Goal: Information Seeking & Learning: Check status

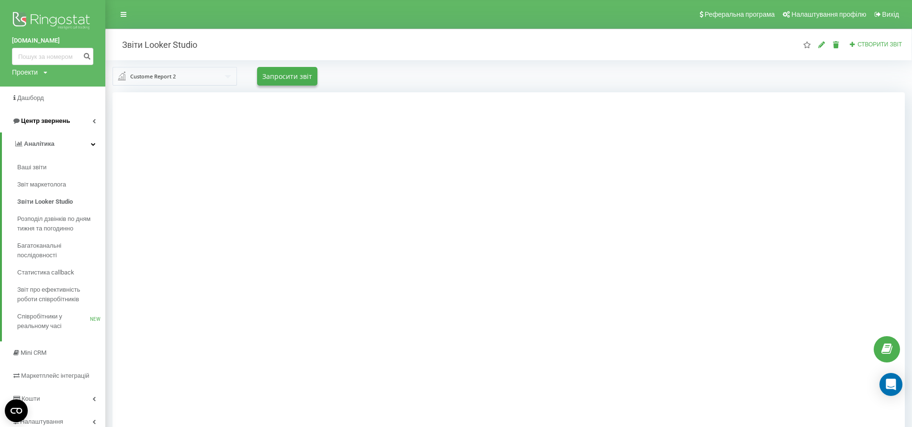
click at [83, 121] on link "Центр звернень" at bounding box center [52, 121] width 105 height 23
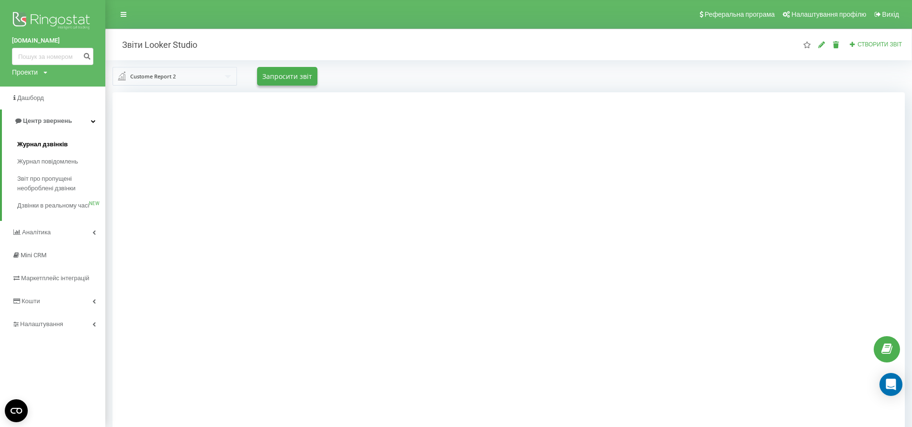
click at [64, 145] on span "Журнал дзвінків" at bounding box center [42, 145] width 51 height 10
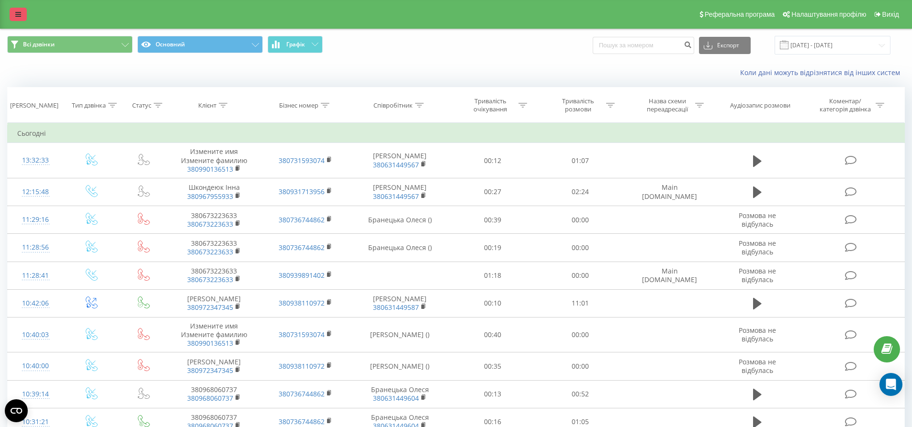
click at [12, 18] on link at bounding box center [18, 14] width 17 height 13
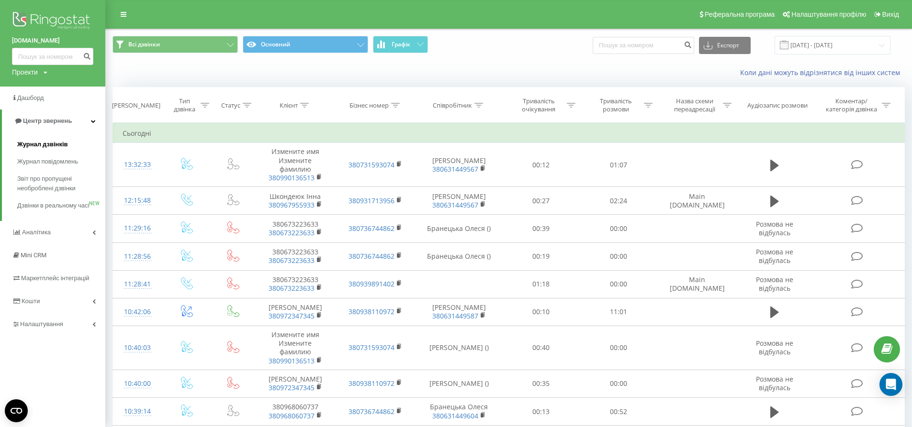
click at [43, 148] on span "Журнал дзвінків" at bounding box center [42, 145] width 51 height 10
click at [650, 47] on input at bounding box center [643, 45] width 101 height 17
type input "0"
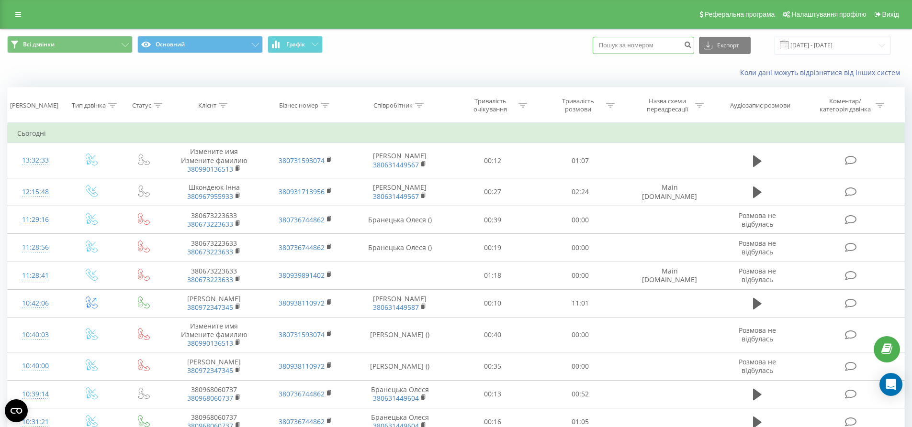
click at [654, 49] on input at bounding box center [643, 45] width 101 height 17
type input "0990136513"
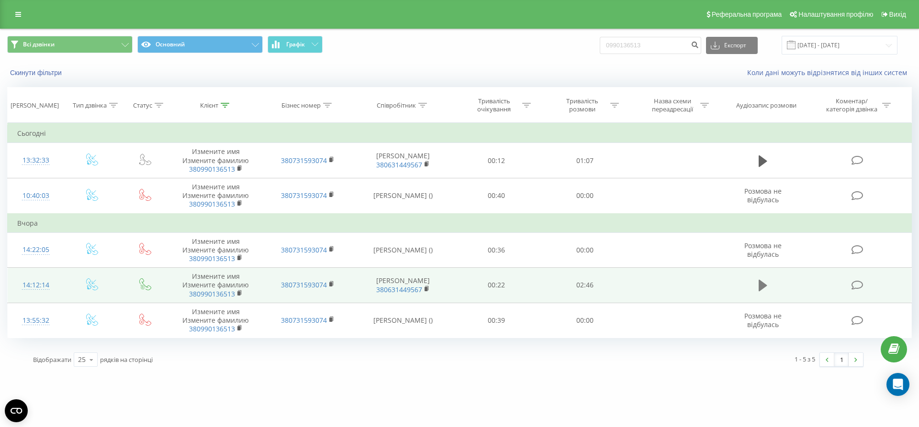
click at [762, 289] on icon at bounding box center [763, 285] width 9 height 11
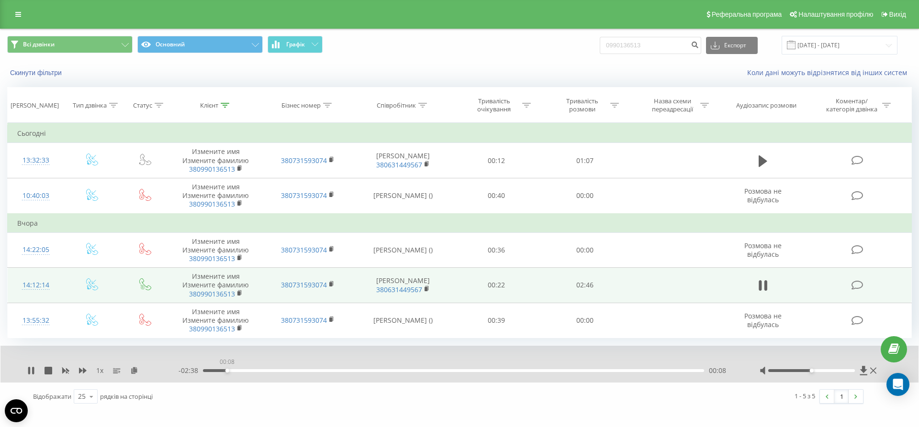
click at [227, 370] on div "00:08" at bounding box center [453, 370] width 501 height 3
click at [411, 370] on div "00:09" at bounding box center [453, 370] width 501 height 3
click at [471, 371] on div "01:09" at bounding box center [453, 370] width 501 height 3
click at [849, 371] on div at bounding box center [811, 370] width 87 height 3
click at [467, 366] on div "1 x - 01:17 01:29 01:29" at bounding box center [459, 364] width 918 height 37
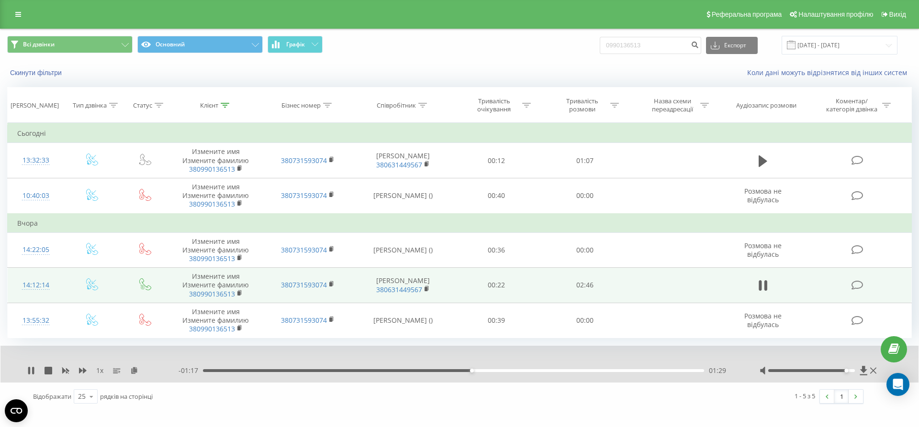
click at [458, 371] on div "01:29" at bounding box center [453, 370] width 501 height 3
click at [34, 366] on div "1 x - 01:21 01:24 01:24" at bounding box center [459, 364] width 918 height 37
click at [34, 369] on icon at bounding box center [33, 371] width 2 height 8
click at [33, 369] on icon at bounding box center [31, 371] width 8 height 8
drag, startPoint x: 457, startPoint y: 371, endPoint x: 212, endPoint y: 358, distance: 245.4
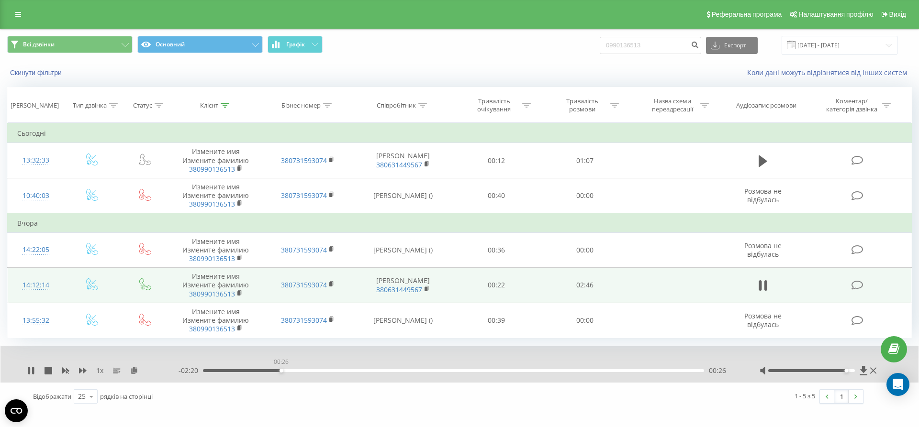
click at [280, 369] on div "00:26" at bounding box center [282, 371] width 4 height 4
drag, startPoint x: 30, startPoint y: 369, endPoint x: 108, endPoint y: 376, distance: 78.8
click at [30, 368] on icon at bounding box center [29, 371] width 2 height 8
click at [268, 370] on div "00:21" at bounding box center [453, 370] width 501 height 3
click at [29, 373] on icon at bounding box center [31, 371] width 6 height 8
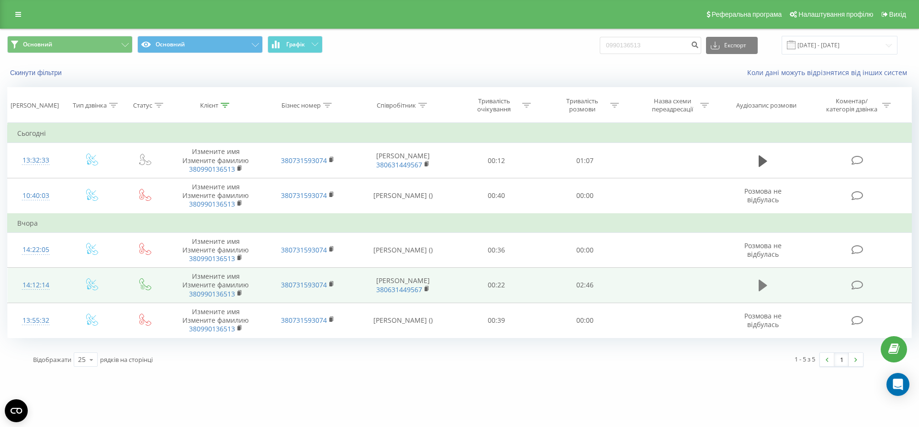
click at [760, 289] on icon at bounding box center [763, 285] width 9 height 11
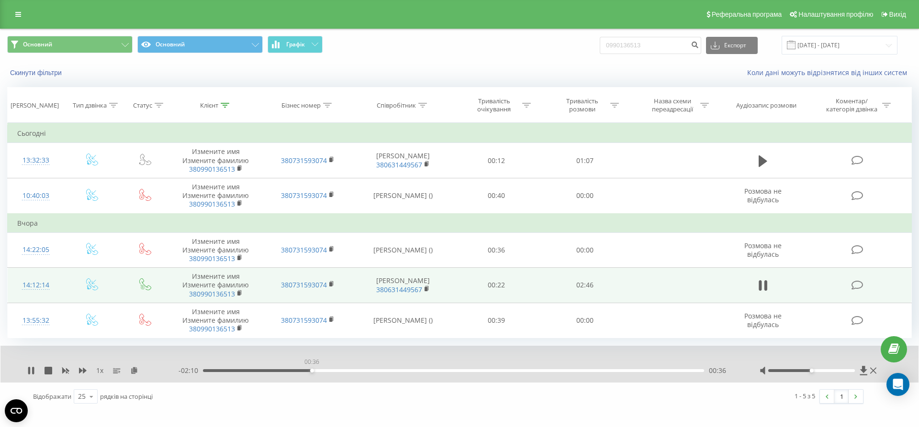
click at [312, 371] on div "00:36" at bounding box center [453, 370] width 501 height 3
click at [404, 370] on div "01:06" at bounding box center [453, 370] width 501 height 3
click at [464, 369] on div "01:12" at bounding box center [453, 370] width 501 height 3
click at [203, 369] on div "01:33" at bounding box center [453, 370] width 501 height 3
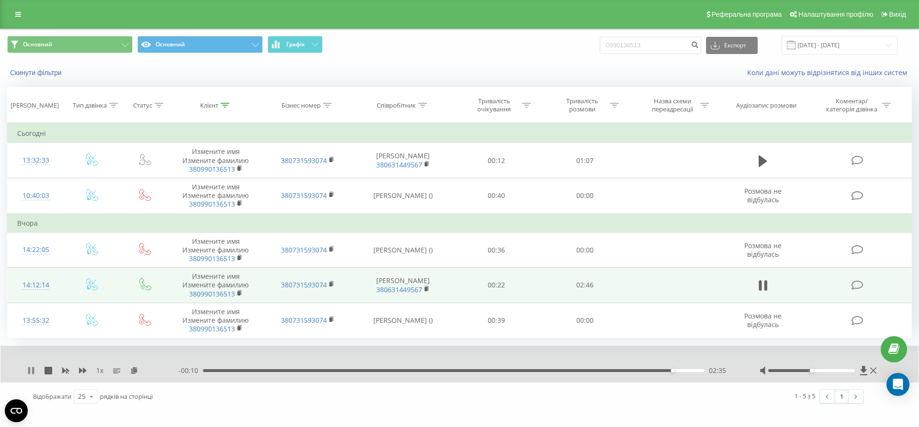
click at [32, 372] on icon at bounding box center [31, 371] width 8 height 8
